Goal: Task Accomplishment & Management: Manage account settings

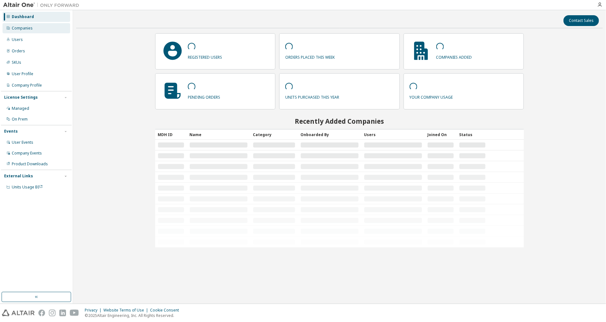
click at [25, 28] on div "Companies" at bounding box center [22, 28] width 21 height 5
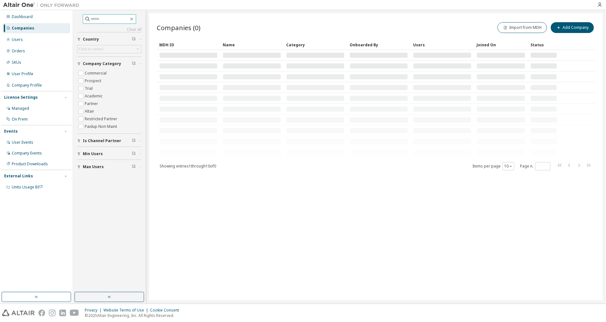
click at [95, 15] on span at bounding box center [109, 19] width 53 height 10
click at [21, 42] on div "Users" at bounding box center [37, 40] width 68 height 10
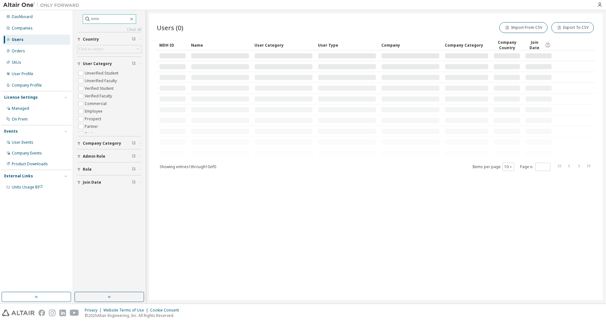
click at [98, 22] on input "text" at bounding box center [110, 19] width 38 height 6
paste input "**********"
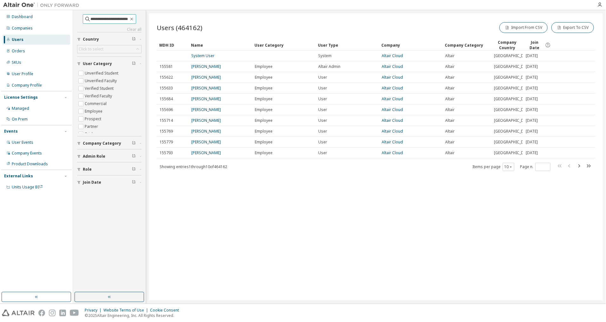
click at [114, 18] on input "**********" at bounding box center [110, 19] width 38 height 6
type input "**********"
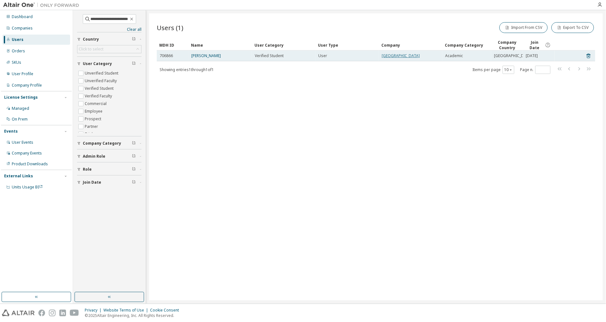
click at [403, 55] on link "[GEOGRAPHIC_DATA]" at bounding box center [400, 55] width 38 height 5
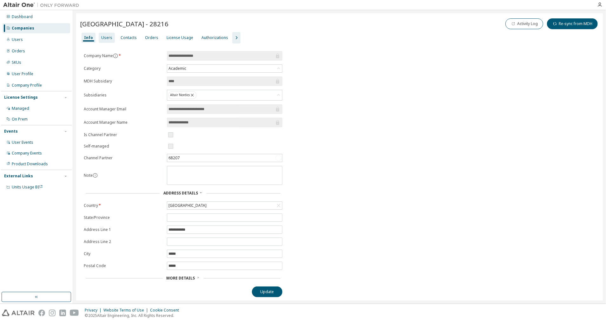
click at [102, 34] on div "Users" at bounding box center [107, 38] width 16 height 10
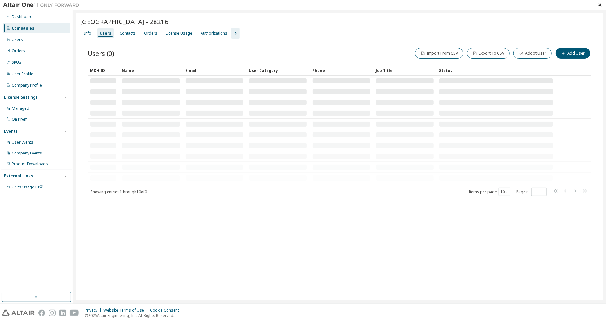
click at [230, 34] on div "Info Users Contacts Orders License Usage Authorizations" at bounding box center [339, 33] width 519 height 11
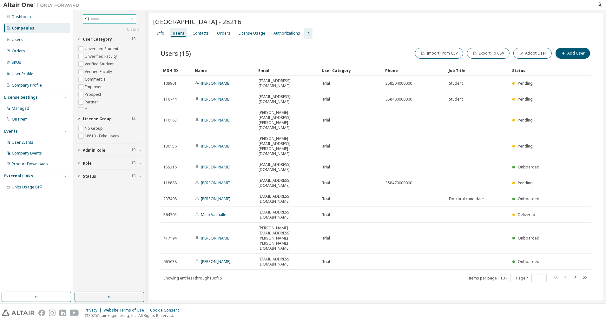
click at [134, 18] on icon "button" at bounding box center [131, 18] width 5 height 5
click at [219, 32] on div "Orders" at bounding box center [223, 33] width 13 height 5
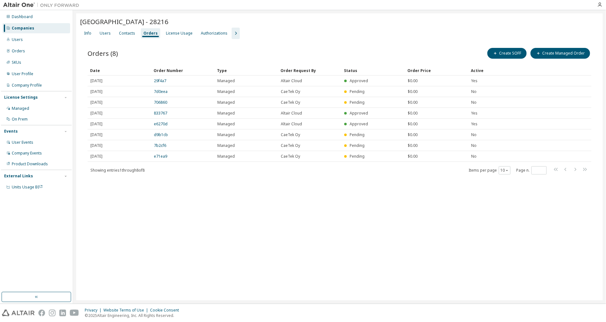
drag, startPoint x: 180, startPoint y: 33, endPoint x: 181, endPoint y: 41, distance: 7.5
click at [180, 33] on div "License Usage" at bounding box center [179, 33] width 27 height 5
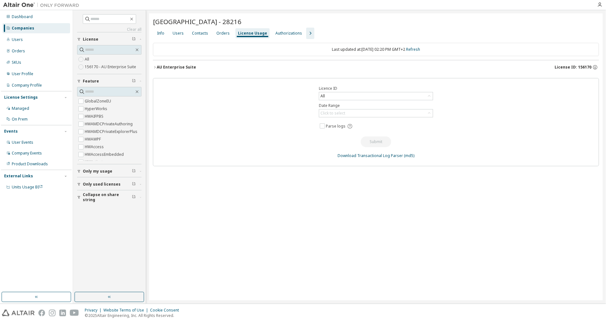
click at [163, 63] on button "AU Enterprise Suite License ID: 156170" at bounding box center [376, 67] width 446 height 14
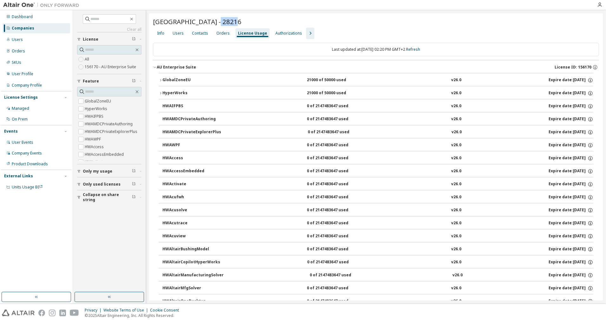
drag, startPoint x: 225, startPoint y: 20, endPoint x: 207, endPoint y: 20, distance: 17.4
click at [207, 20] on div "Aalto University - 28216" at bounding box center [376, 21] width 446 height 9
copy span "28216"
click at [134, 19] on icon "button" at bounding box center [131, 18] width 5 height 5
click at [134, 18] on icon "button" at bounding box center [131, 18] width 5 height 5
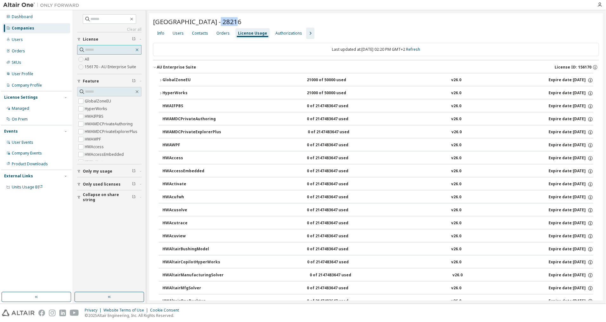
click at [138, 48] on icon "button" at bounding box center [136, 49] width 5 height 5
click at [306, 34] on icon "button" at bounding box center [310, 33] width 8 height 8
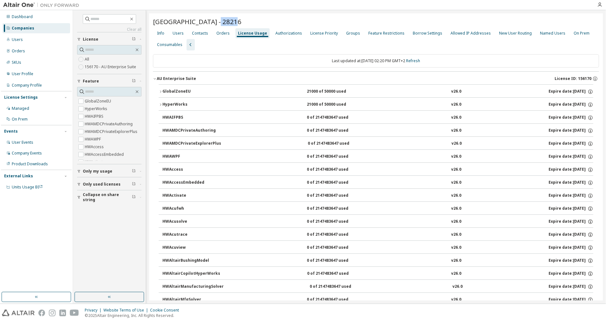
click at [261, 18] on div "Aalto University - 28216" at bounding box center [376, 21] width 446 height 9
click at [224, 33] on div "Orders" at bounding box center [222, 33] width 13 height 5
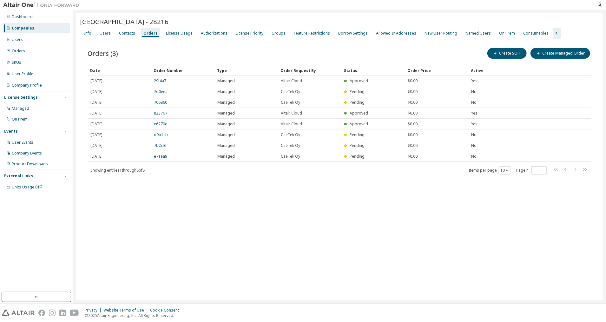
click at [549, 33] on div "Info Users Contacts Orders License Usage Authorizations License Priority Groups…" at bounding box center [339, 33] width 519 height 11
click at [553, 33] on icon "button" at bounding box center [557, 33] width 8 height 8
click at [226, 32] on div "Info Users Contacts Orders License Usage Authorizations" at bounding box center [339, 33] width 519 height 11
drag, startPoint x: 231, startPoint y: 32, endPoint x: 221, endPoint y: 11, distance: 22.7
click at [232, 32] on icon "button" at bounding box center [236, 33] width 8 height 8
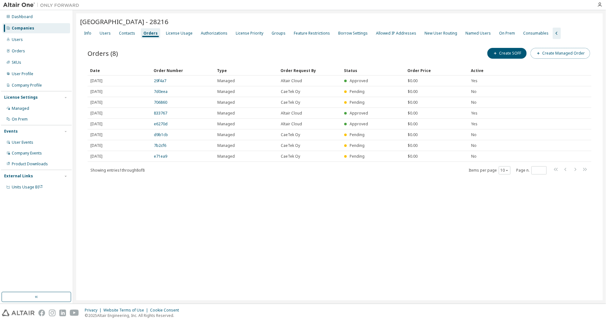
click at [556, 55] on button "Create Managed Order" at bounding box center [560, 53] width 60 height 11
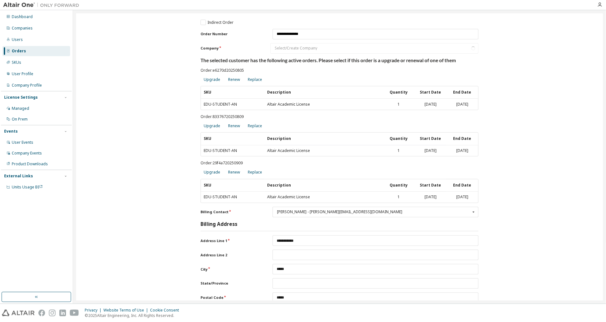
type input "**********"
type input "*****"
type input "**********"
type input "*****"
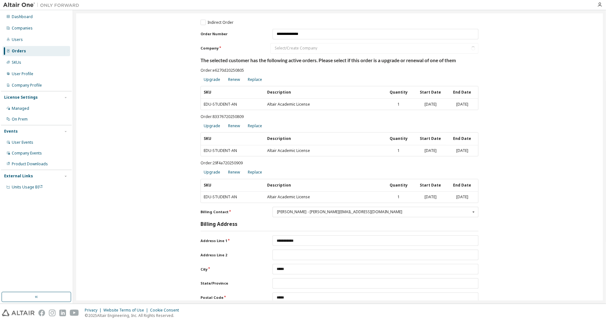
type input "*****"
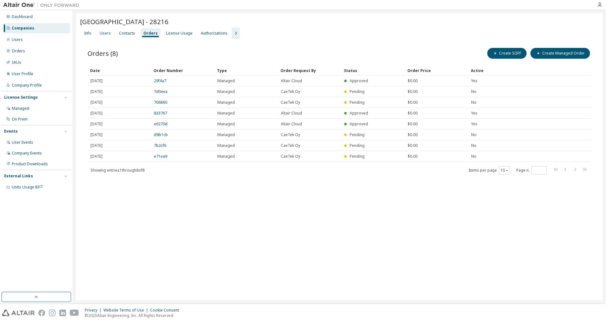
click at [232, 33] on icon "button" at bounding box center [236, 33] width 8 height 8
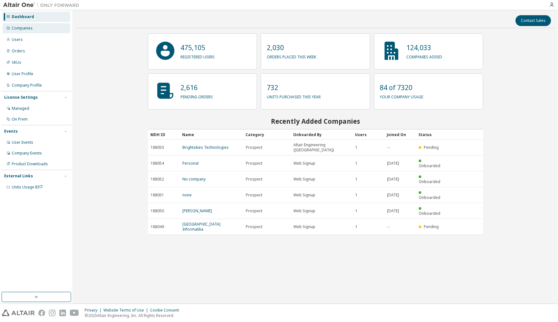
click at [43, 27] on div "Companies" at bounding box center [37, 28] width 68 height 10
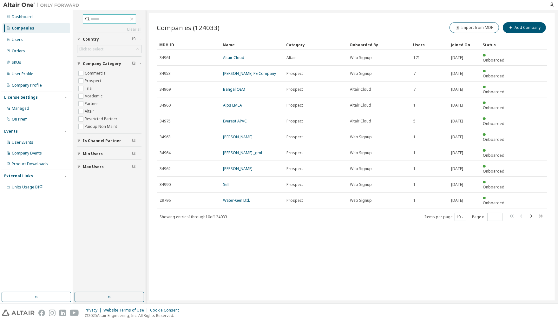
click at [91, 17] on input "text" at bounding box center [110, 19] width 38 height 6
type input "*****"
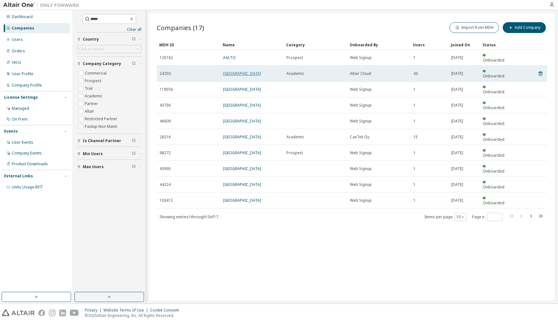
click at [238, 71] on link "[GEOGRAPHIC_DATA]" at bounding box center [242, 73] width 38 height 5
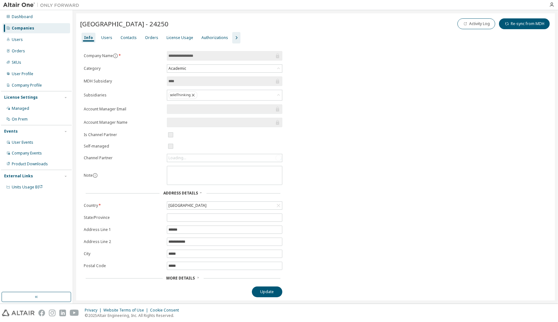
click at [232, 35] on icon "button" at bounding box center [236, 38] width 8 height 8
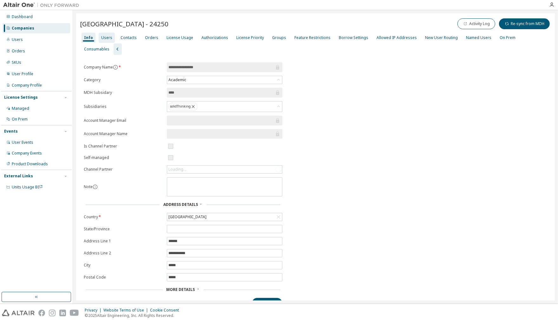
click at [108, 38] on div "Users" at bounding box center [106, 37] width 11 height 5
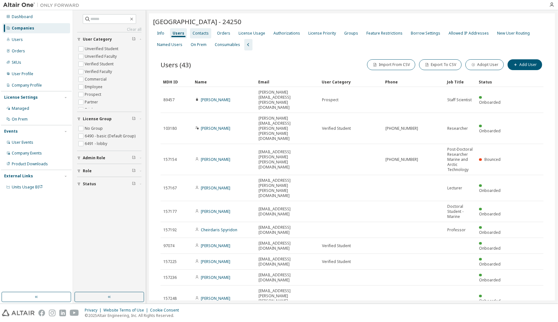
click at [203, 34] on div "Contacts" at bounding box center [200, 33] width 16 height 5
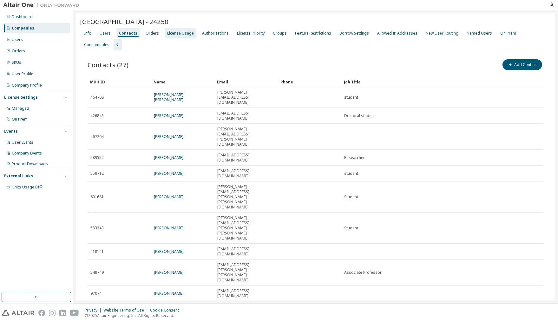
click at [186, 35] on div "License Usage" at bounding box center [180, 33] width 27 height 5
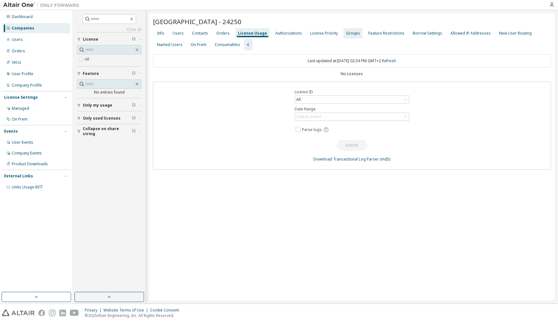
click at [351, 34] on div "Groups" at bounding box center [353, 33] width 14 height 5
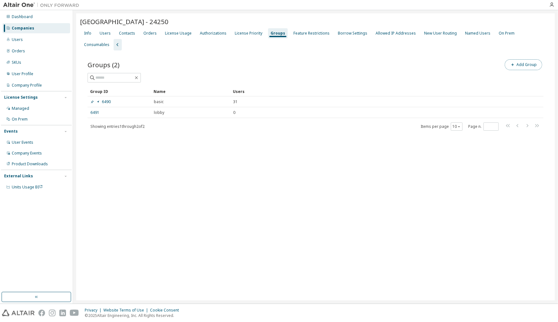
click at [520, 59] on button "Add Group" at bounding box center [522, 64] width 37 height 11
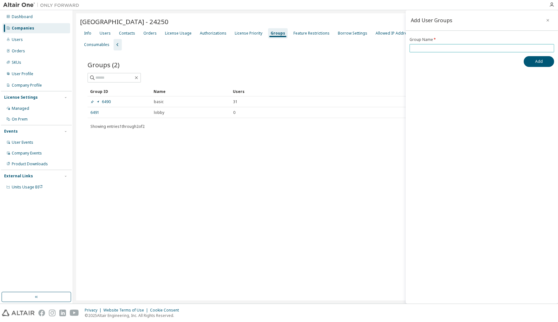
click at [426, 48] on input "text" at bounding box center [481, 48] width 141 height 5
click at [547, 19] on icon "button" at bounding box center [547, 20] width 4 height 5
